Goal: Information Seeking & Learning: Learn about a topic

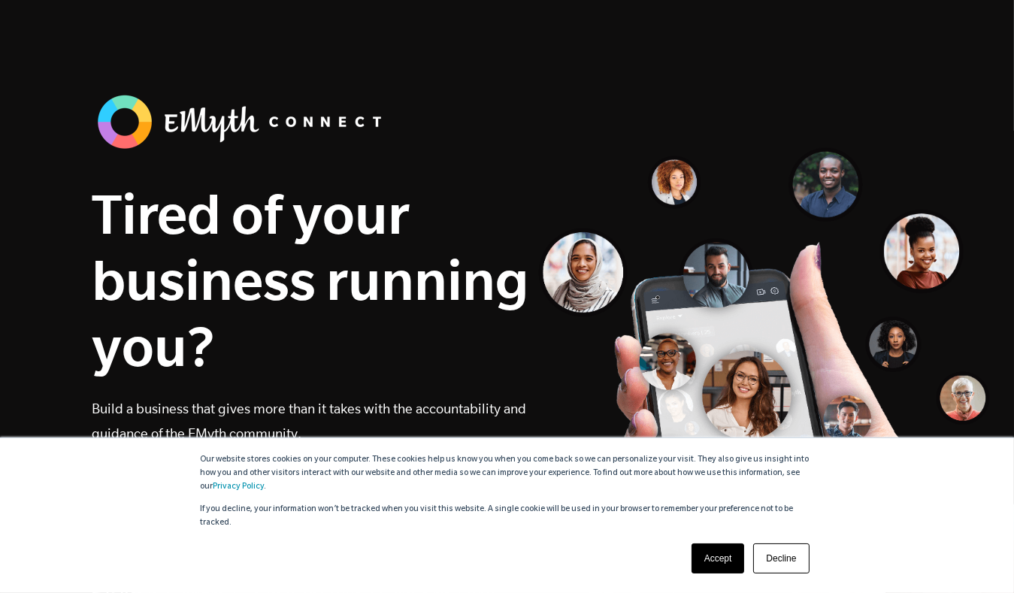
click at [726, 561] on link "Accept" at bounding box center [718, 559] width 53 height 30
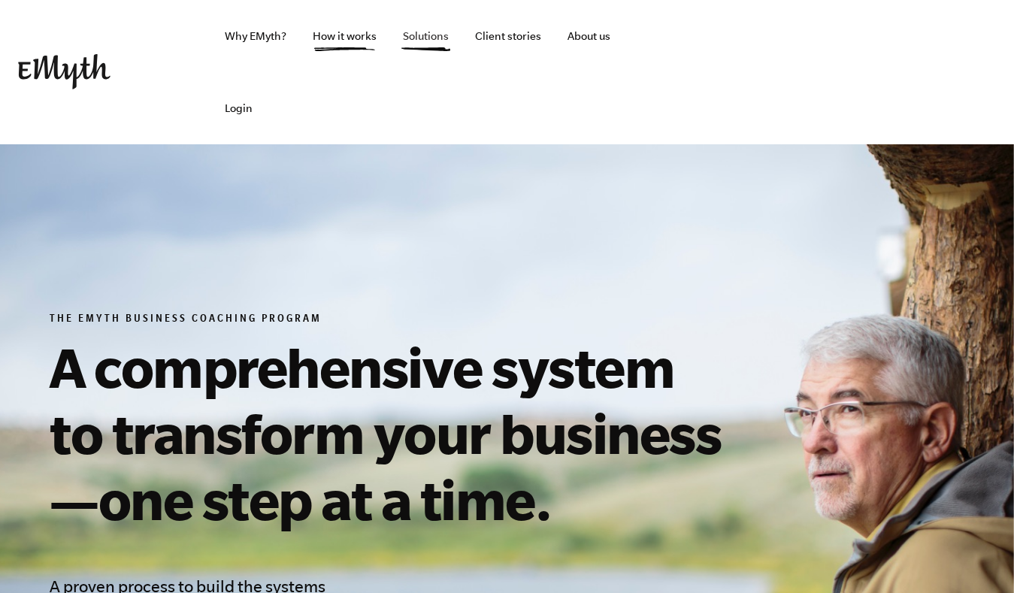
click at [424, 35] on link "Solutions" at bounding box center [426, 36] width 70 height 72
